Goal: Task Accomplishment & Management: Manage account settings

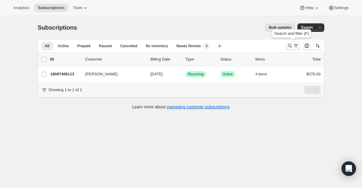
click at [293, 43] on icon "Search and filter results" at bounding box center [296, 46] width 6 height 6
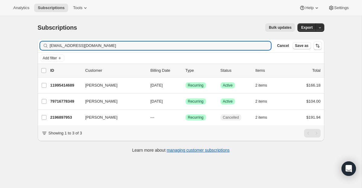
type input "[EMAIL_ADDRESS][DOMAIN_NAME]"
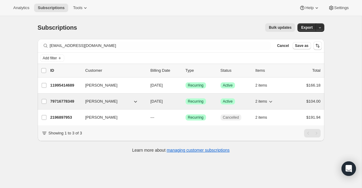
click at [185, 97] on div "79716778349 [PERSON_NAME] [DATE] Success Recurring Success Active 2 items $104.…" at bounding box center [185, 101] width 271 height 8
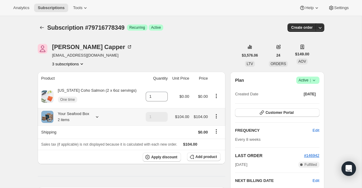
click at [96, 116] on icon at bounding box center [97, 117] width 6 height 6
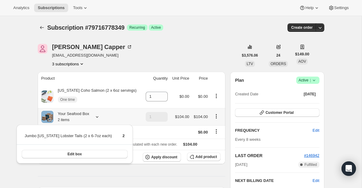
click at [96, 116] on icon at bounding box center [97, 117] width 6 height 6
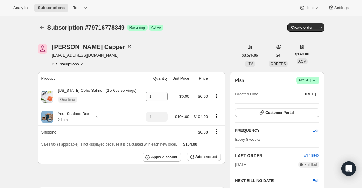
click at [300, 78] on span "Active |" at bounding box center [308, 80] width 18 height 6
click at [309, 103] on span "Cancel subscription" at bounding box center [306, 102] width 34 height 5
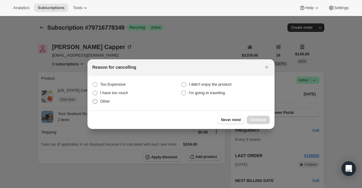
click at [107, 102] on span "Other" at bounding box center [105, 101] width 10 height 5
click at [93, 99] on input "Other" at bounding box center [93, 99] width 0 height 0
radio input "true"
click at [263, 121] on span "Continue" at bounding box center [259, 119] width 16 height 5
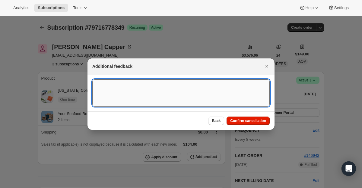
click at [221, 94] on textarea ":ri9:" at bounding box center [181, 92] width 178 height 27
type textarea "Duplicate"
click at [259, 123] on button "Confirm cancellation" at bounding box center [248, 120] width 43 height 8
